Goal: Find specific page/section: Find specific page/section

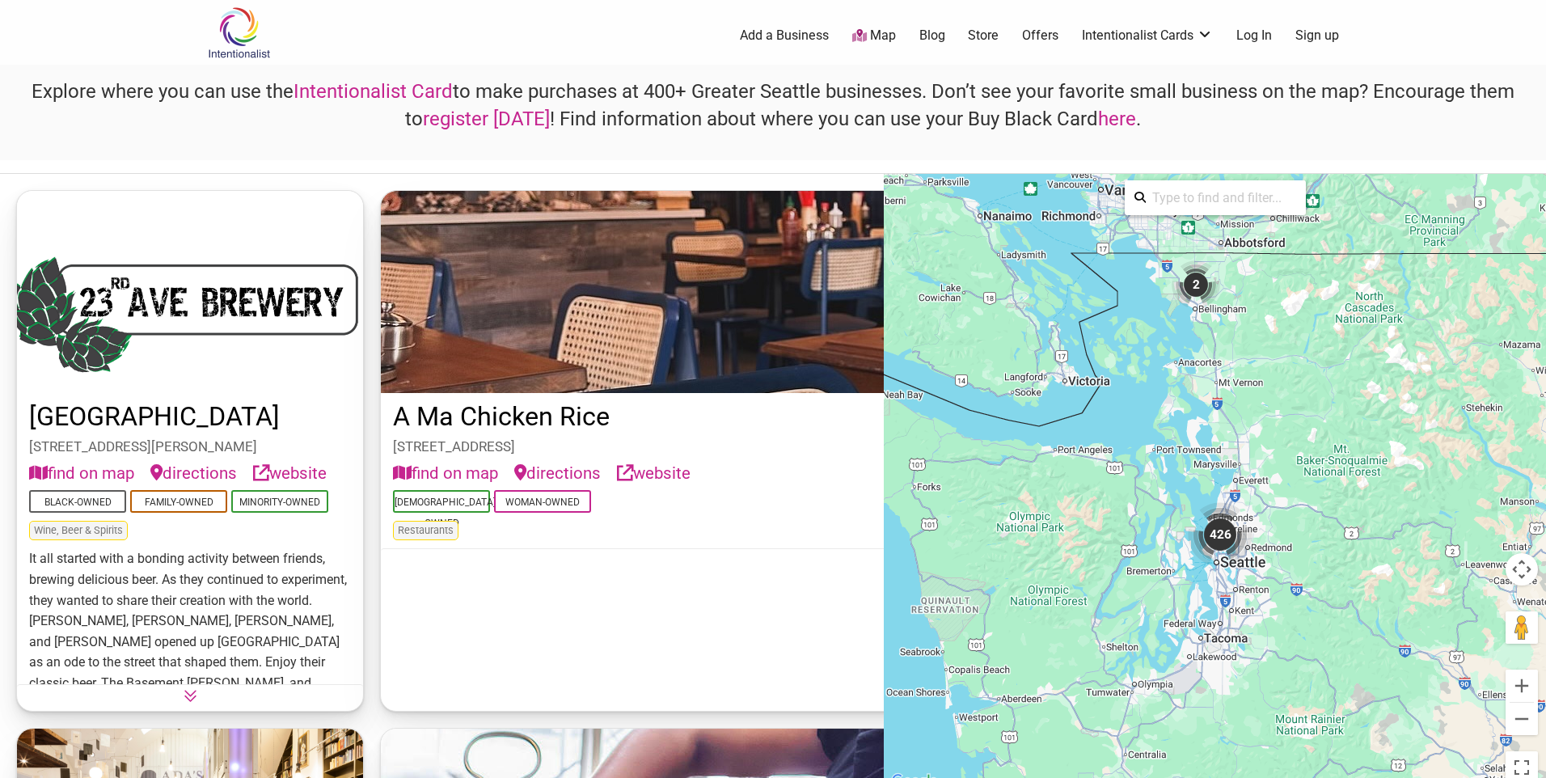
click at [1225, 212] on input "search" at bounding box center [1221, 198] width 150 height 32
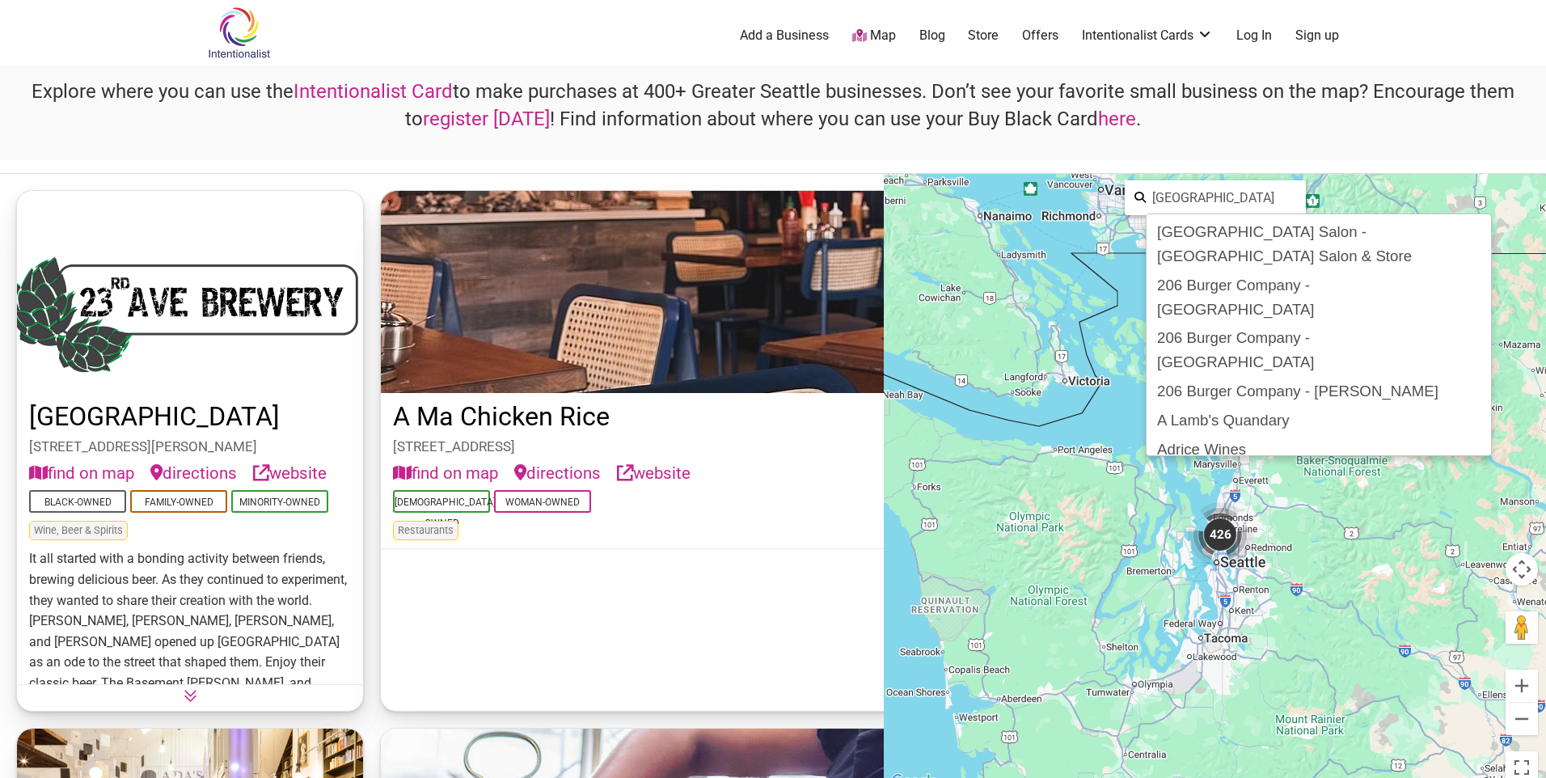
type input "[GEOGRAPHIC_DATA]"
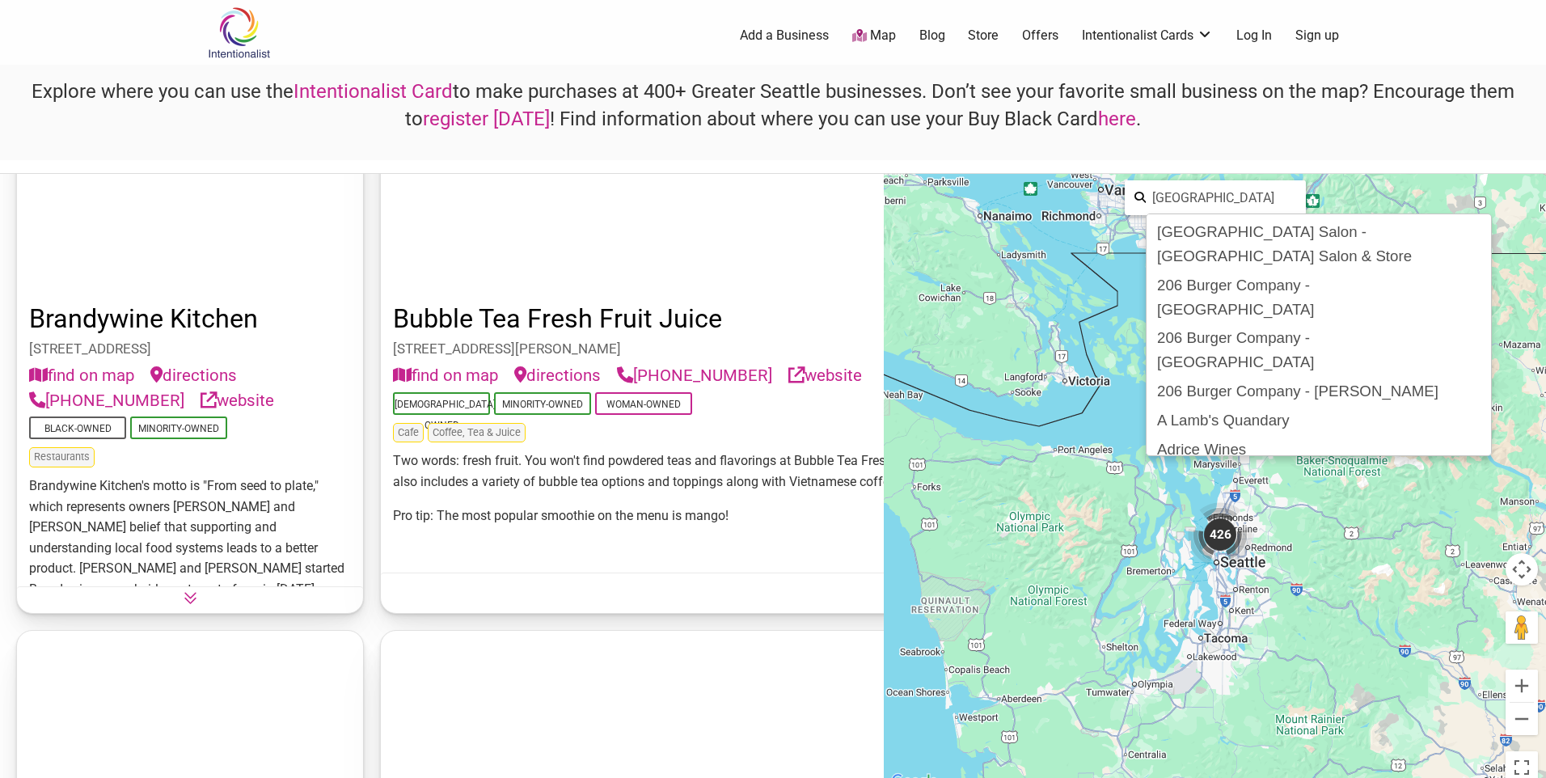
scroll to position [9705, 0]
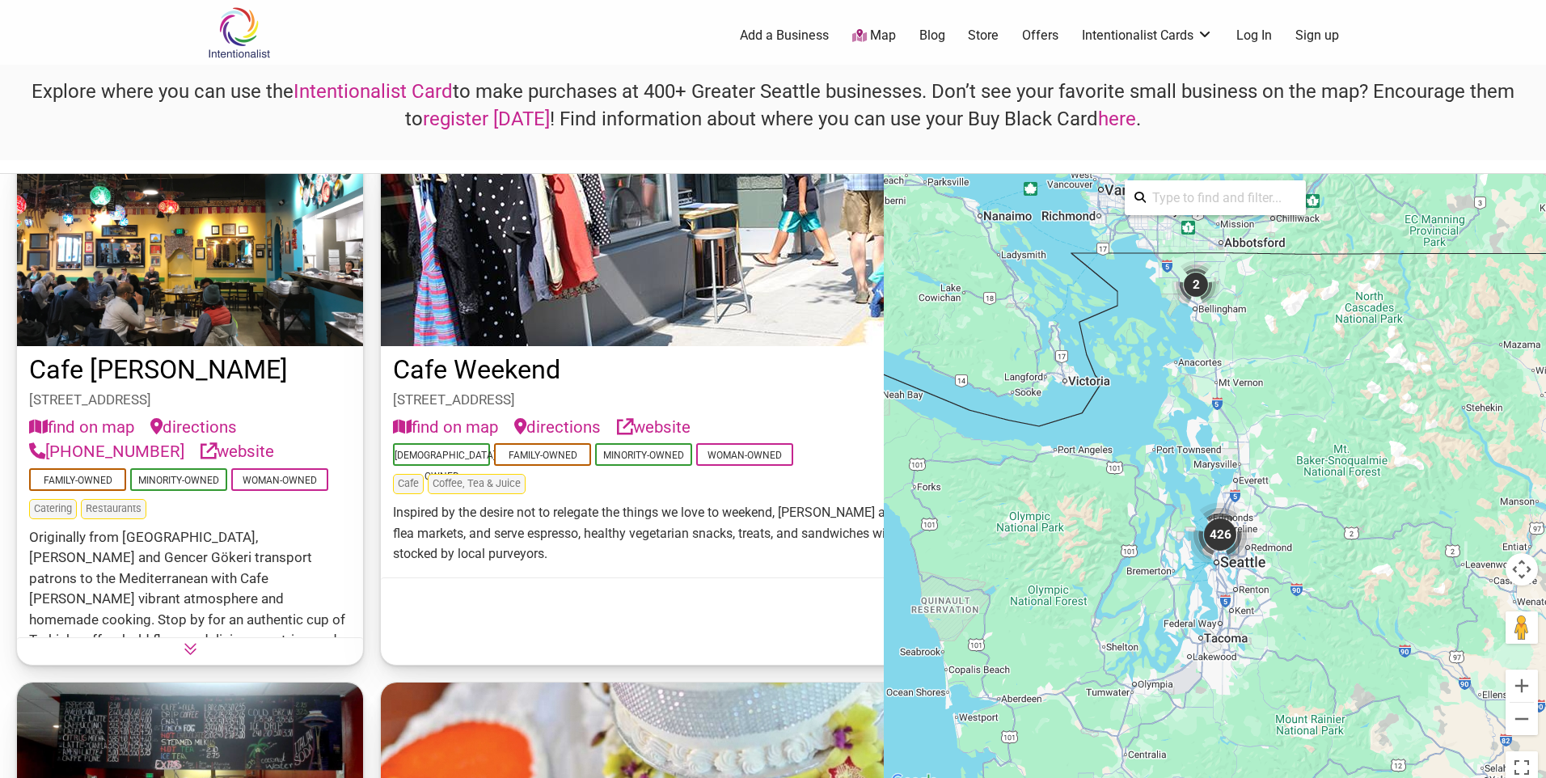
scroll to position [12454, 0]
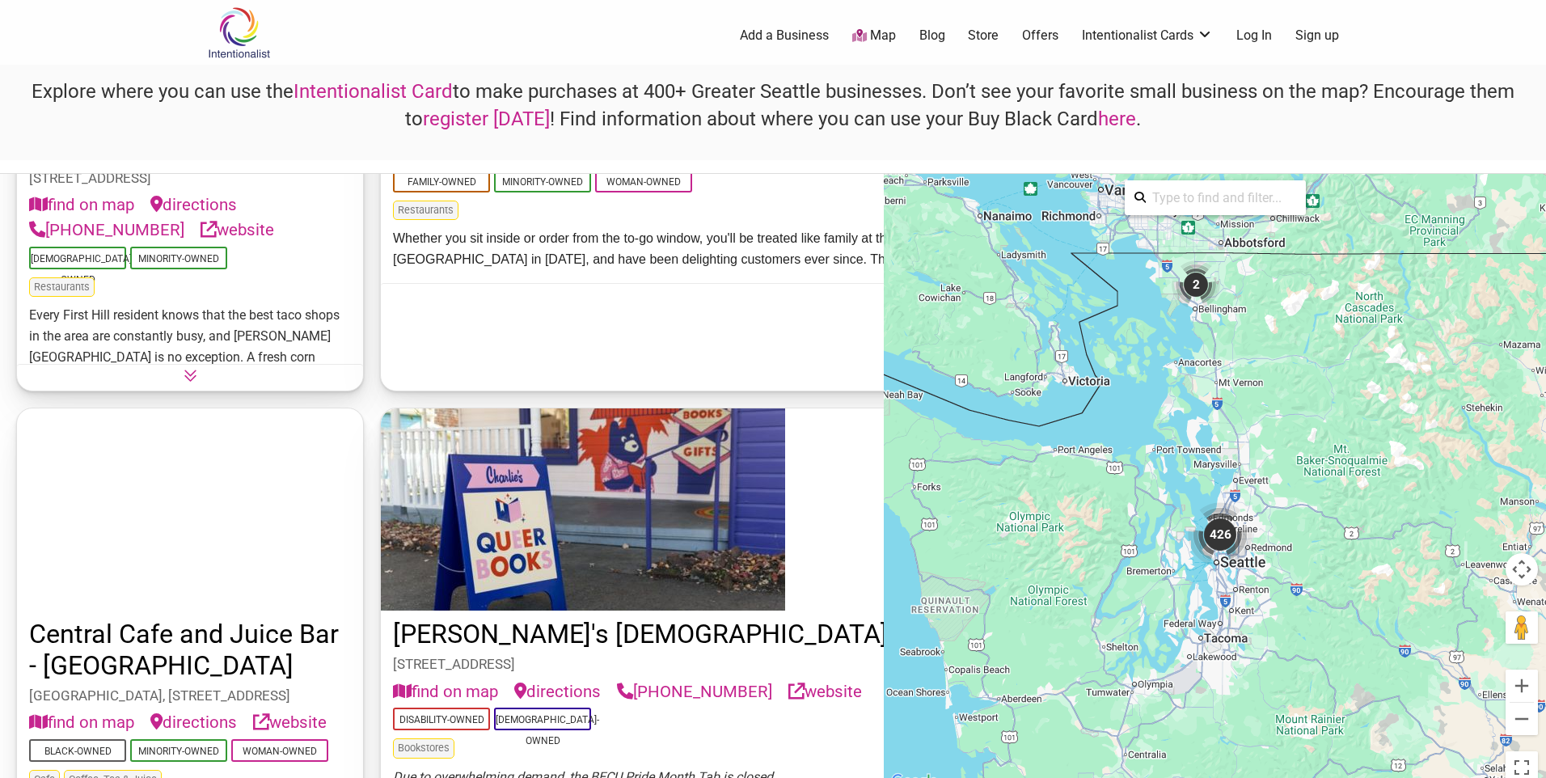
scroll to position [14314, 0]
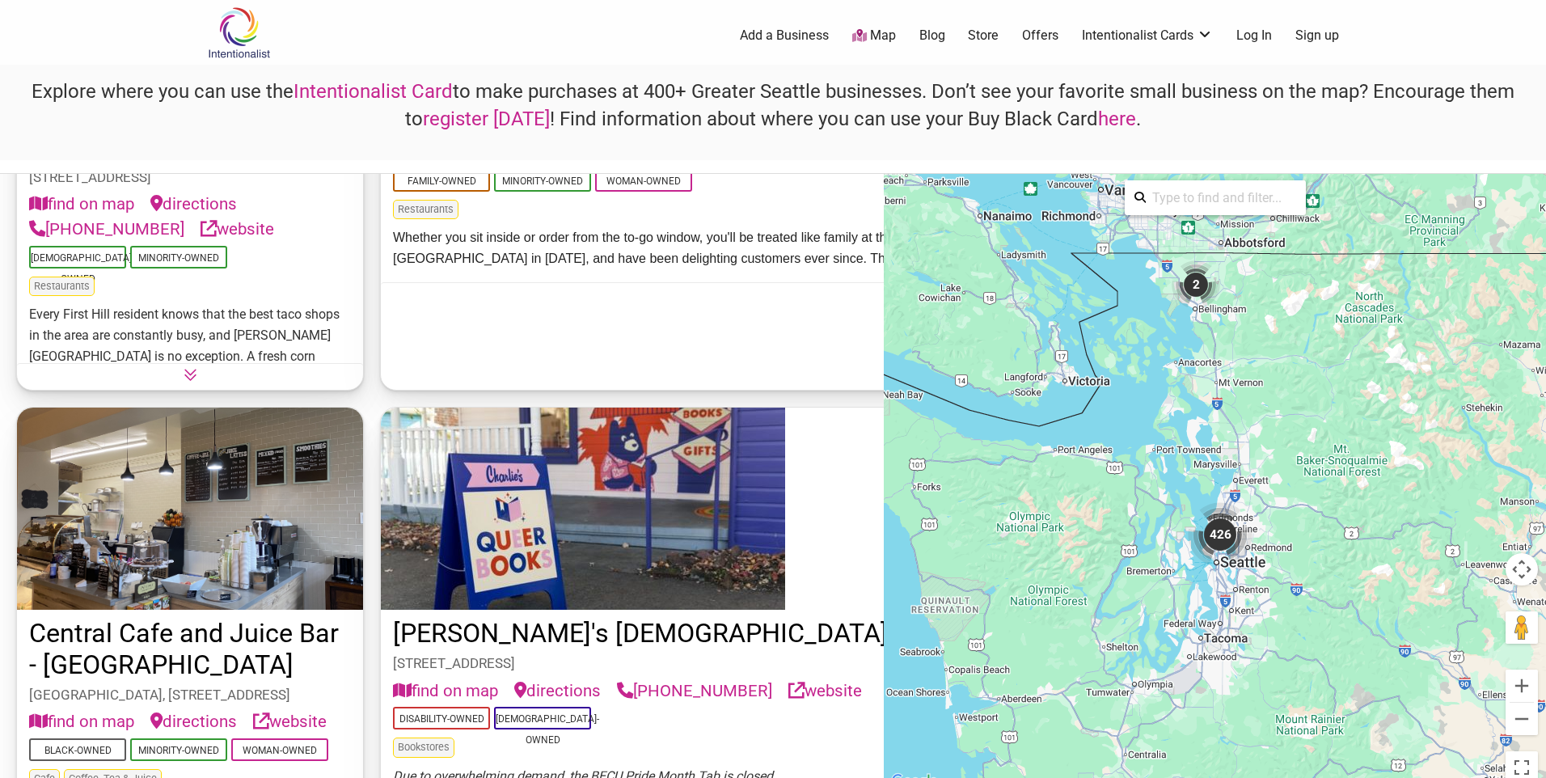
click at [991, 301] on icon at bounding box center [998, 294] width 14 height 14
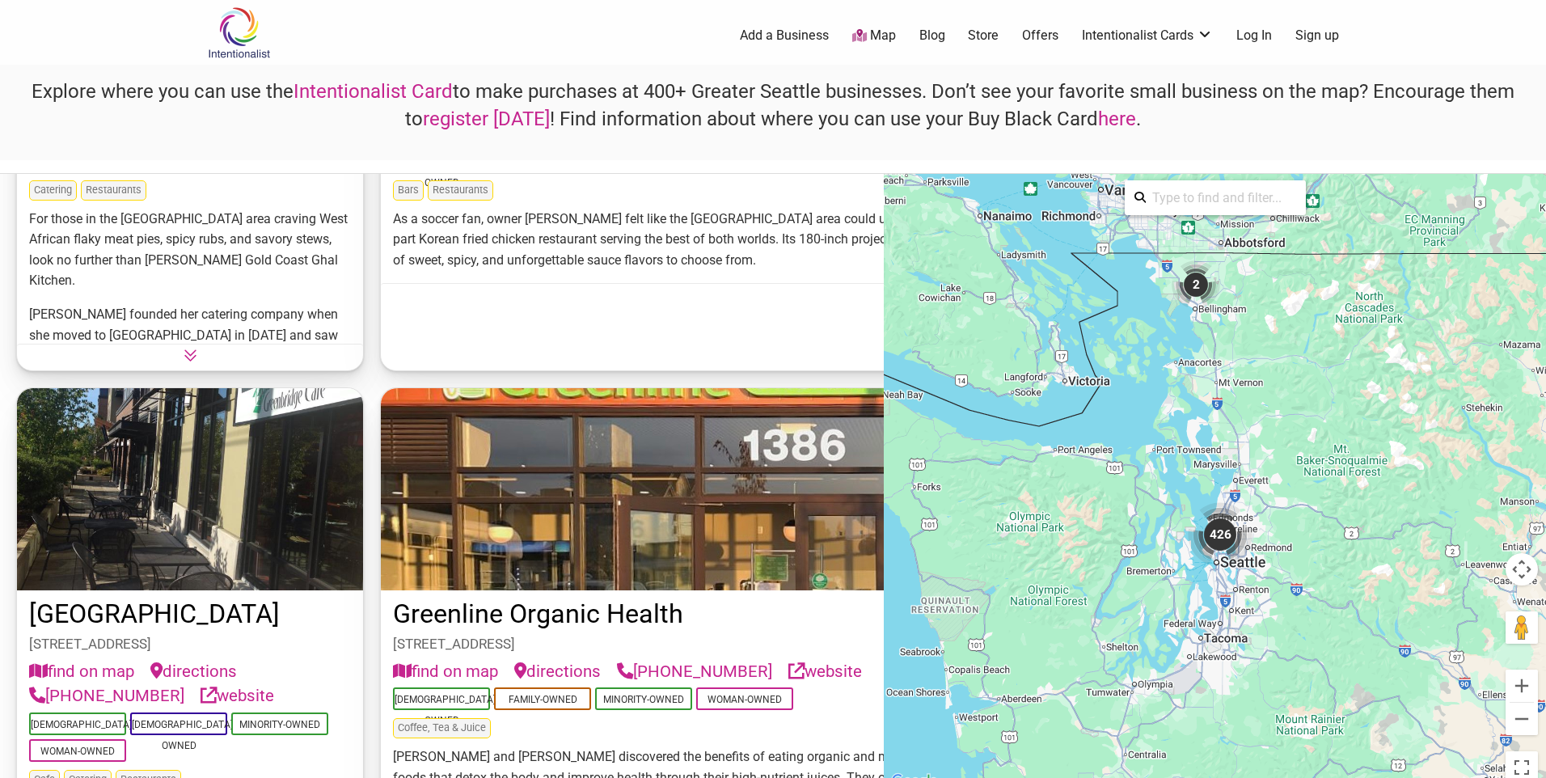
scroll to position [30003, 0]
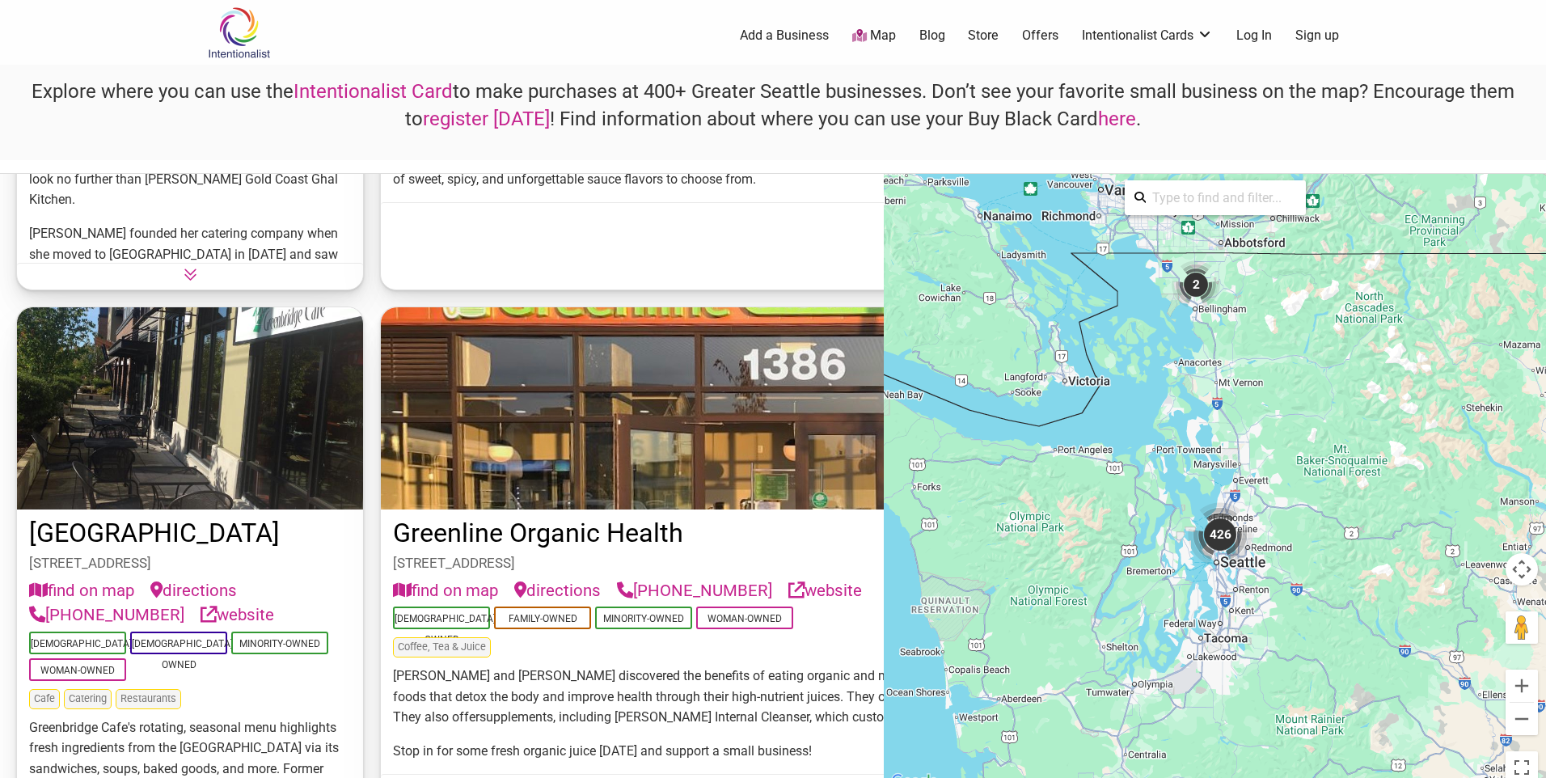
drag, startPoint x: 127, startPoint y: 450, endPoint x: 36, endPoint y: 414, distance: 98.1
drag, startPoint x: 36, startPoint y: 414, endPoint x: 66, endPoint y: 416, distance: 30.0
click at [875, 498] on div "23rd Ave Brewery 2313 S Jackson St, Seattle, WA 98144 find on map directions we…" at bounding box center [1449, 483] width 2898 height 618
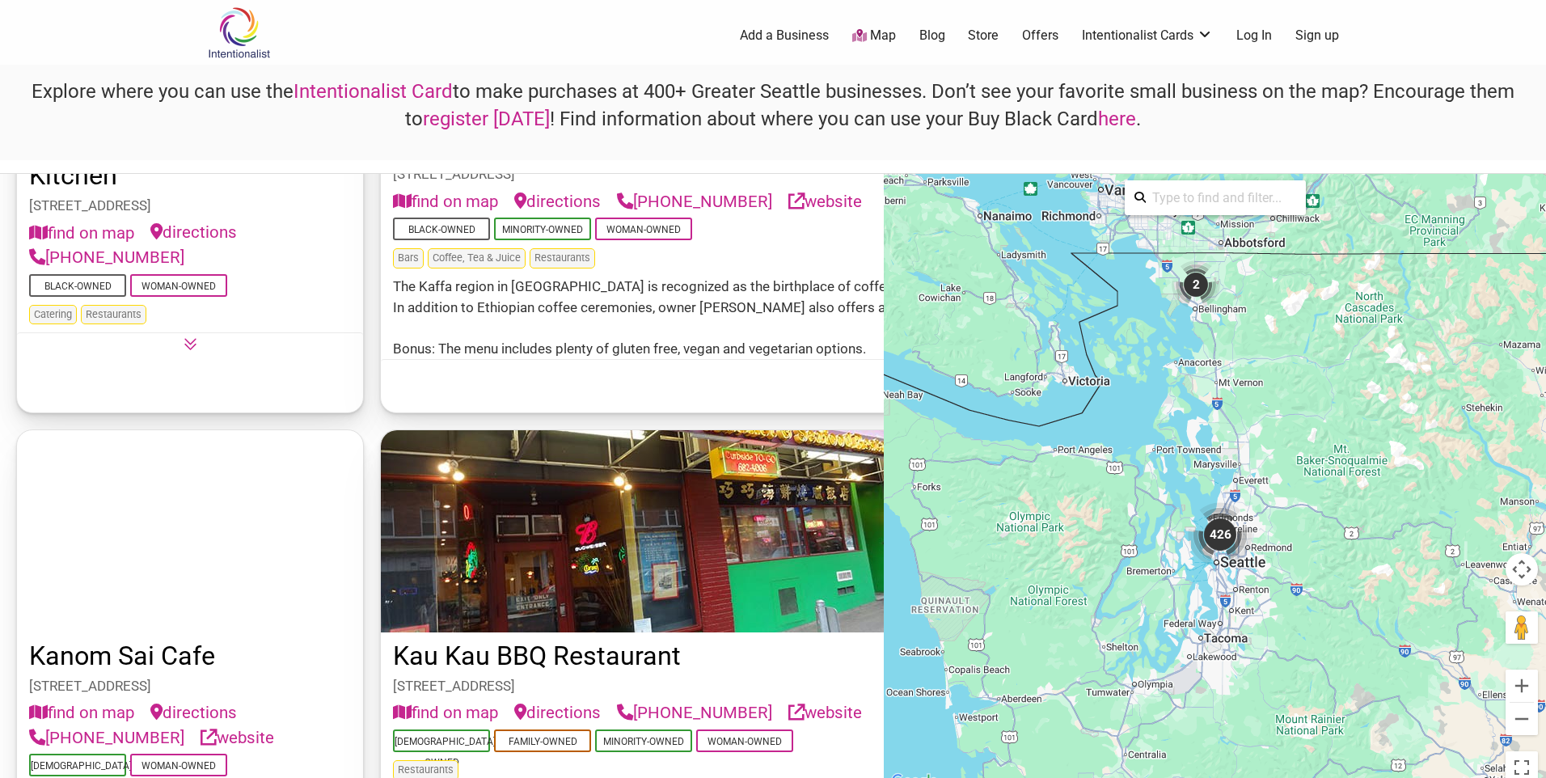
scroll to position [34694, 0]
